Goal: Share content: Share content

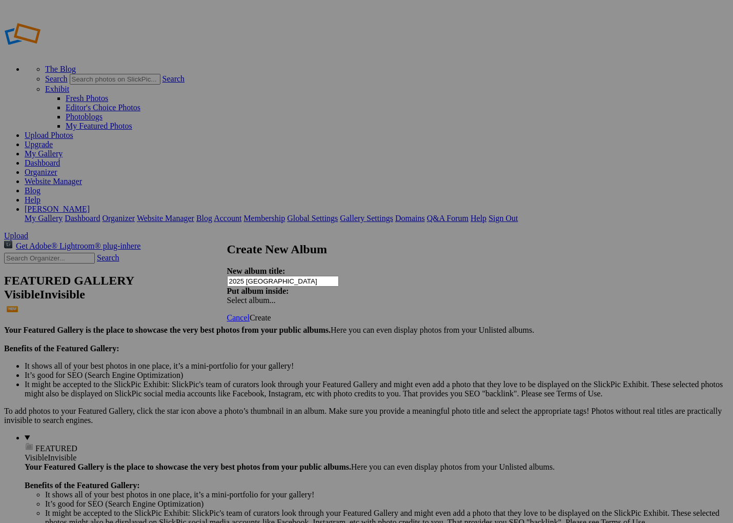
type input "2025 [GEOGRAPHIC_DATA]"
click at [271, 313] on span "Create" at bounding box center [260, 317] width 22 height 9
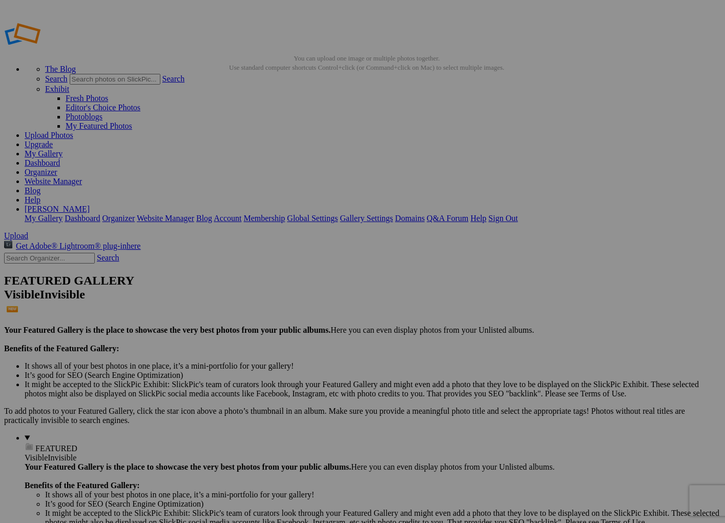
type input "2025 [GEOGRAPHIC_DATA]"
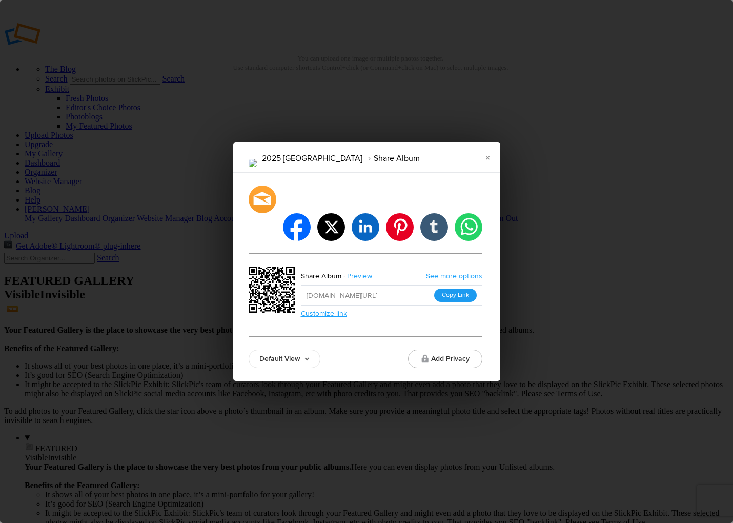
click at [453, 288] on button "Copy Link" at bounding box center [455, 294] width 43 height 13
drag, startPoint x: 555, startPoint y: 30, endPoint x: 562, endPoint y: 32, distance: 6.8
click at [556, 30] on div "2025 Door County Share Album × facebook twitter linkedin pinterest tumblr whats…" at bounding box center [366, 261] width 733 height 523
click at [487, 173] on link "×" at bounding box center [487, 157] width 26 height 31
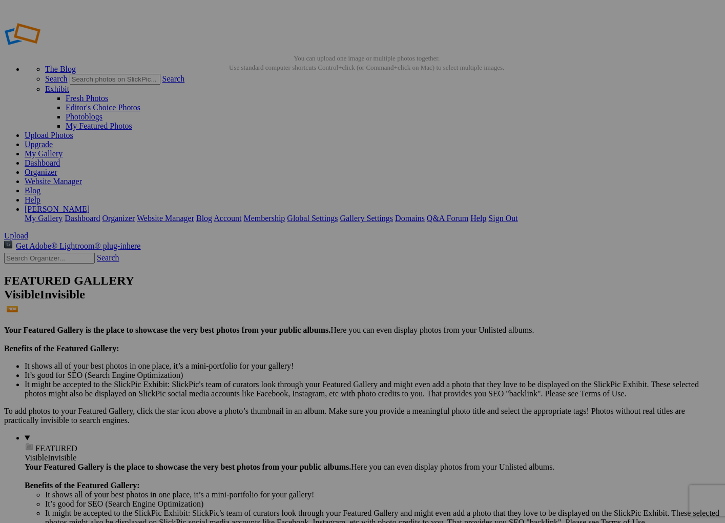
click at [90, 204] on link "[PERSON_NAME]" at bounding box center [57, 208] width 65 height 9
click at [517, 214] on link "Sign Out" at bounding box center [502, 218] width 29 height 9
